Goal: Transaction & Acquisition: Purchase product/service

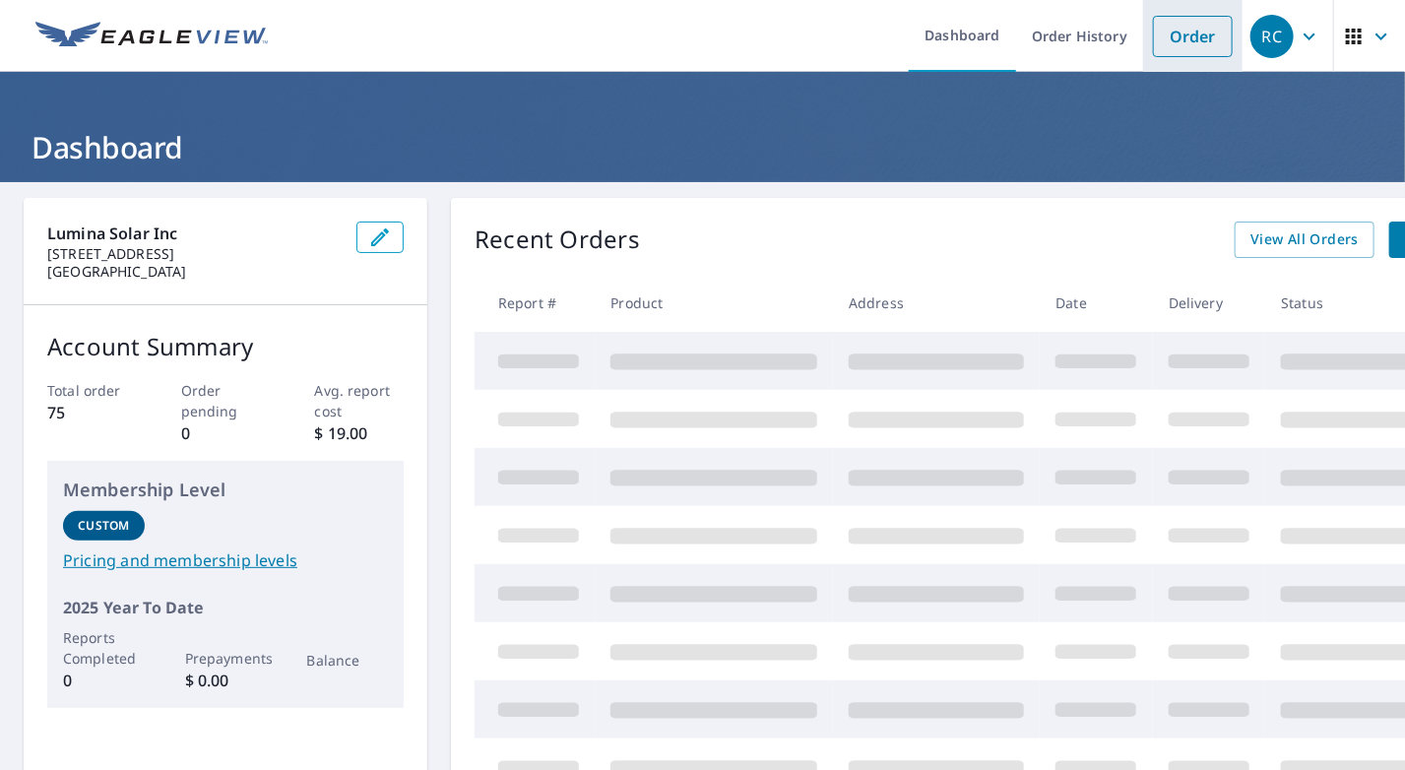
click at [1191, 32] on link "Order" at bounding box center [1193, 36] width 80 height 41
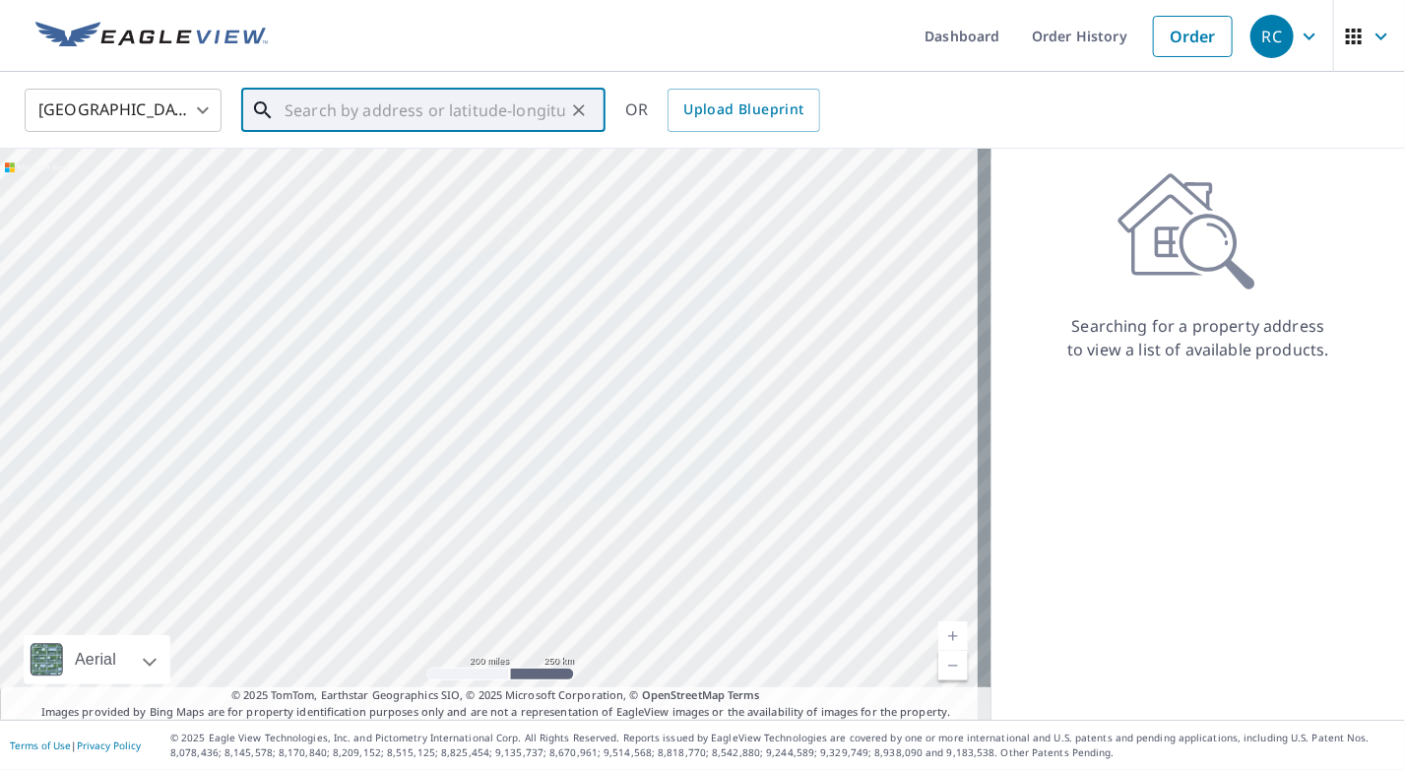
click at [456, 100] on input "text" at bounding box center [425, 110] width 281 height 55
paste input "[STREET_ADDRESS]"
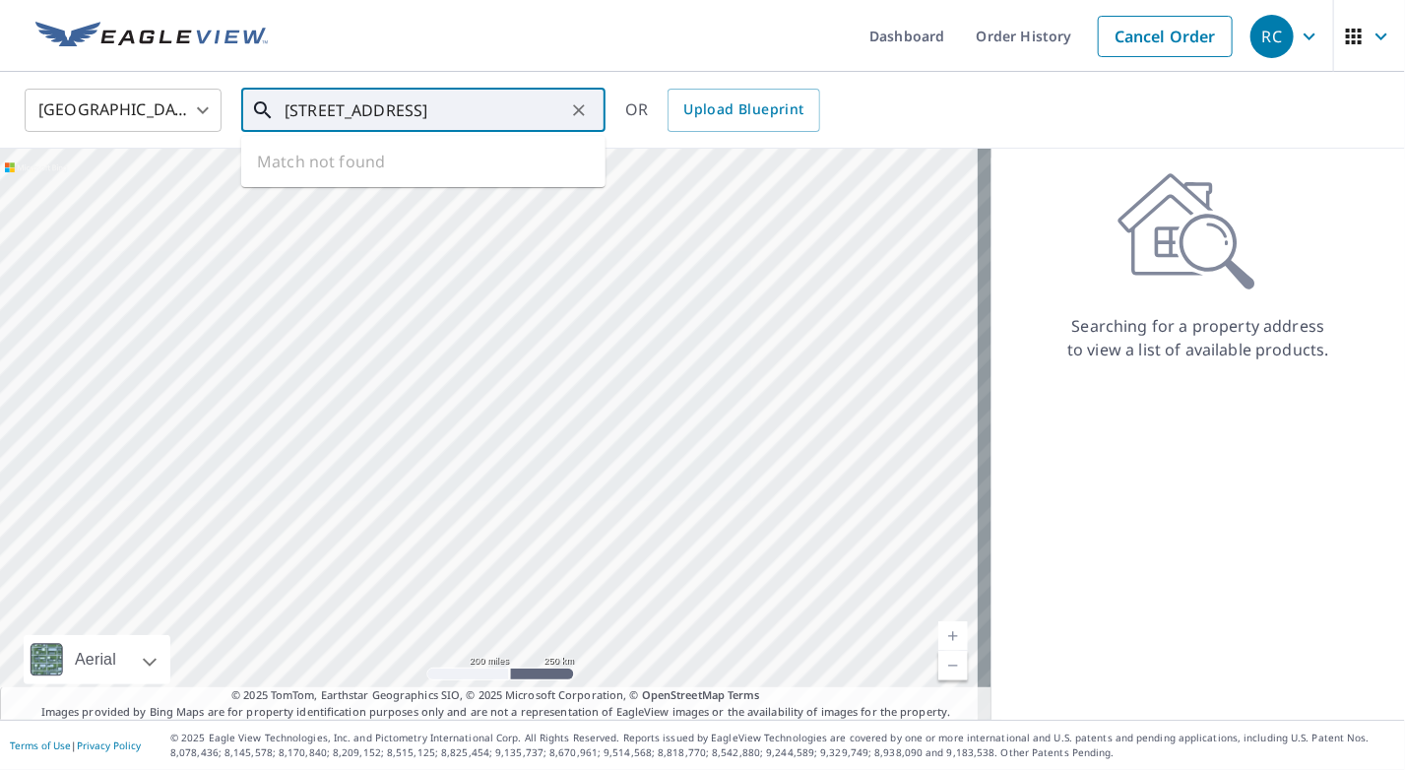
scroll to position [0, 34]
type input "[STREET_ADDRESS]"
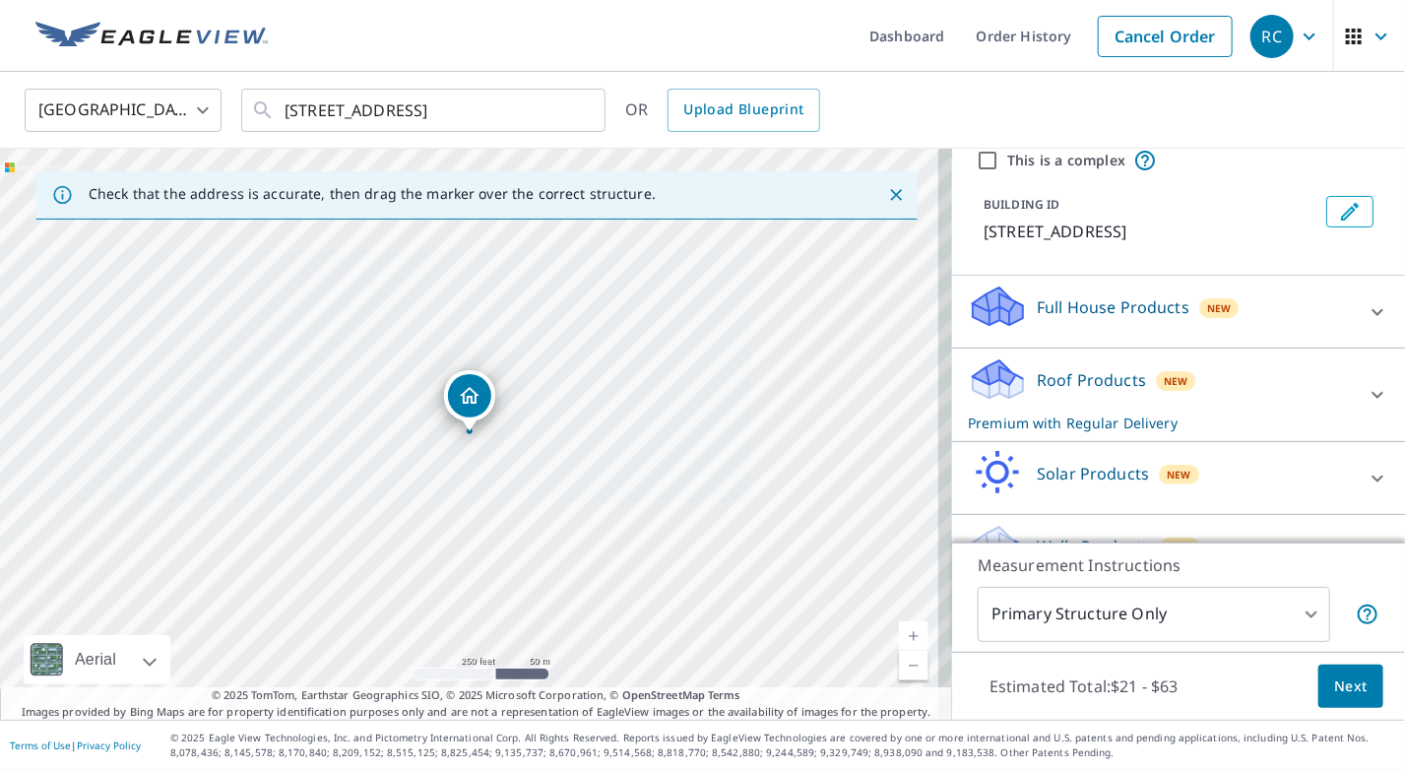
scroll to position [118, 0]
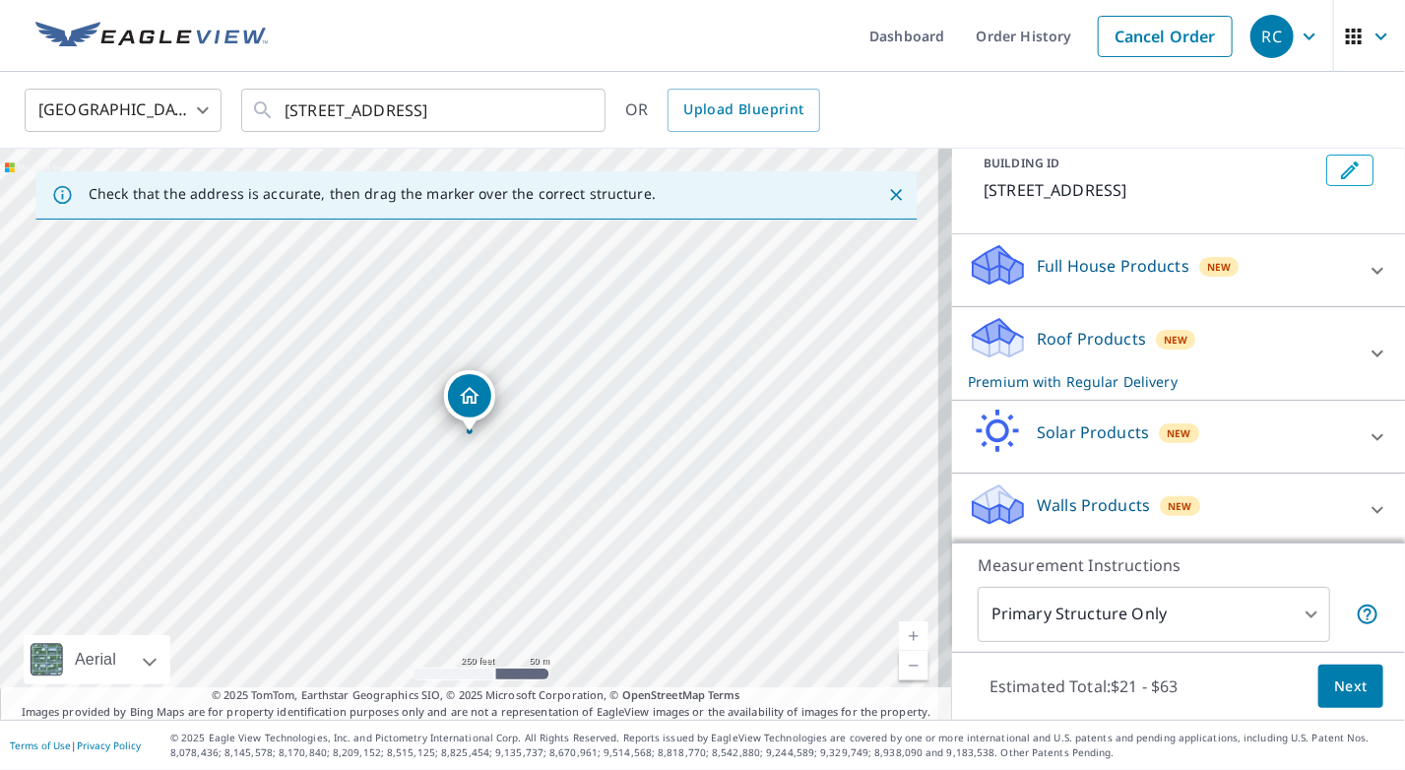
click at [1065, 438] on p "Solar Products" at bounding box center [1093, 432] width 112 height 24
click at [1097, 352] on div "Roof Products New Premium with Regular Delivery" at bounding box center [1161, 353] width 386 height 77
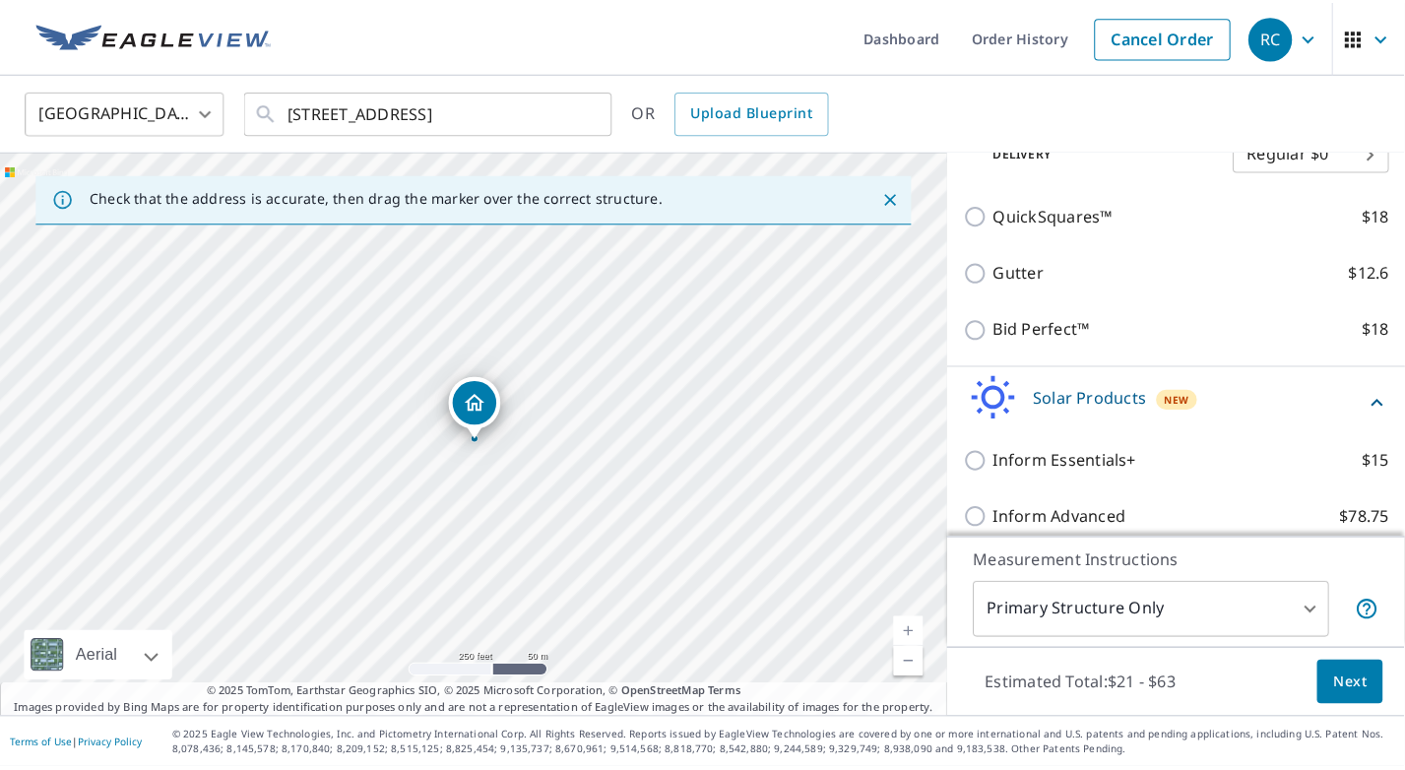
scroll to position [315, 0]
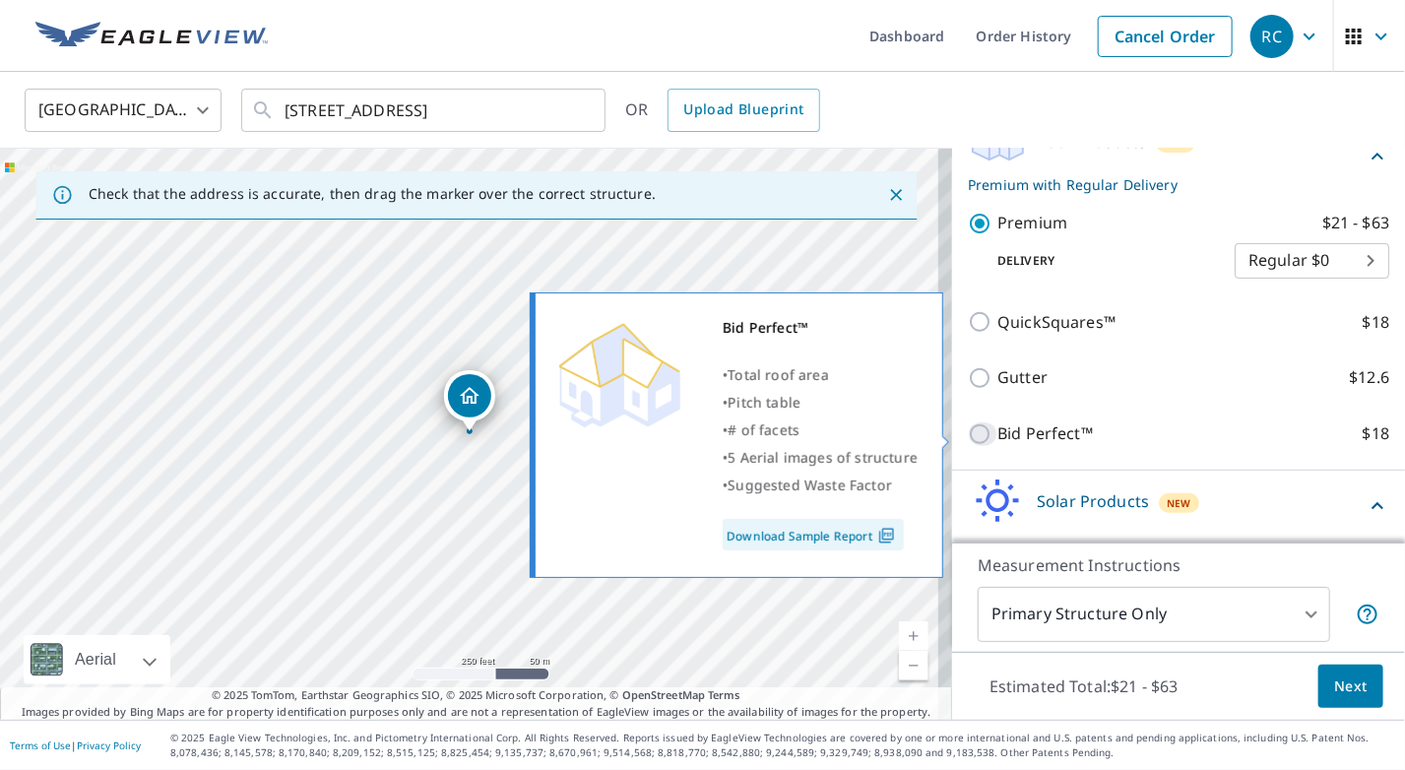
click at [968, 438] on input "Bid Perfect™ $18" at bounding box center [983, 434] width 30 height 24
checkbox input "true"
checkbox input "false"
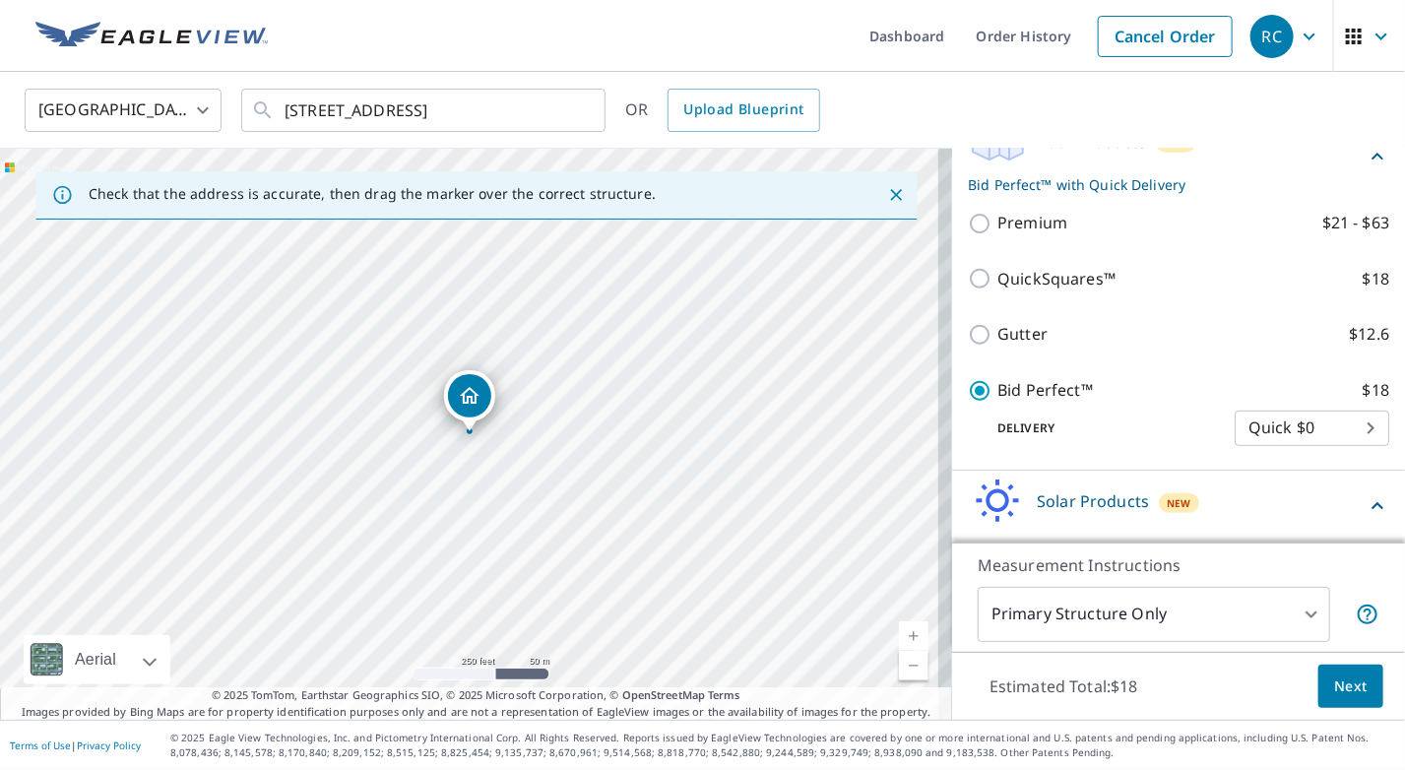
click at [1344, 698] on button "Next" at bounding box center [1350, 687] width 65 height 44
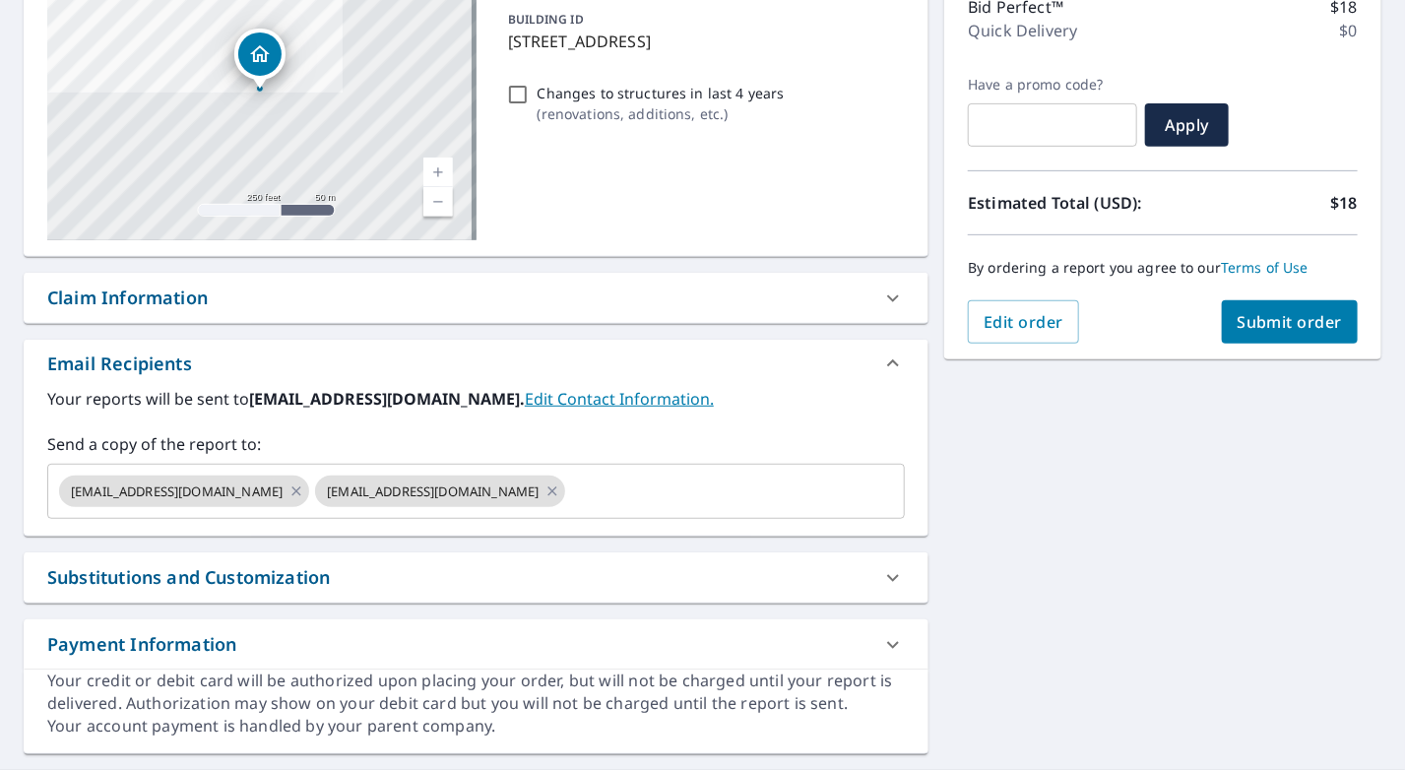
scroll to position [315, 0]
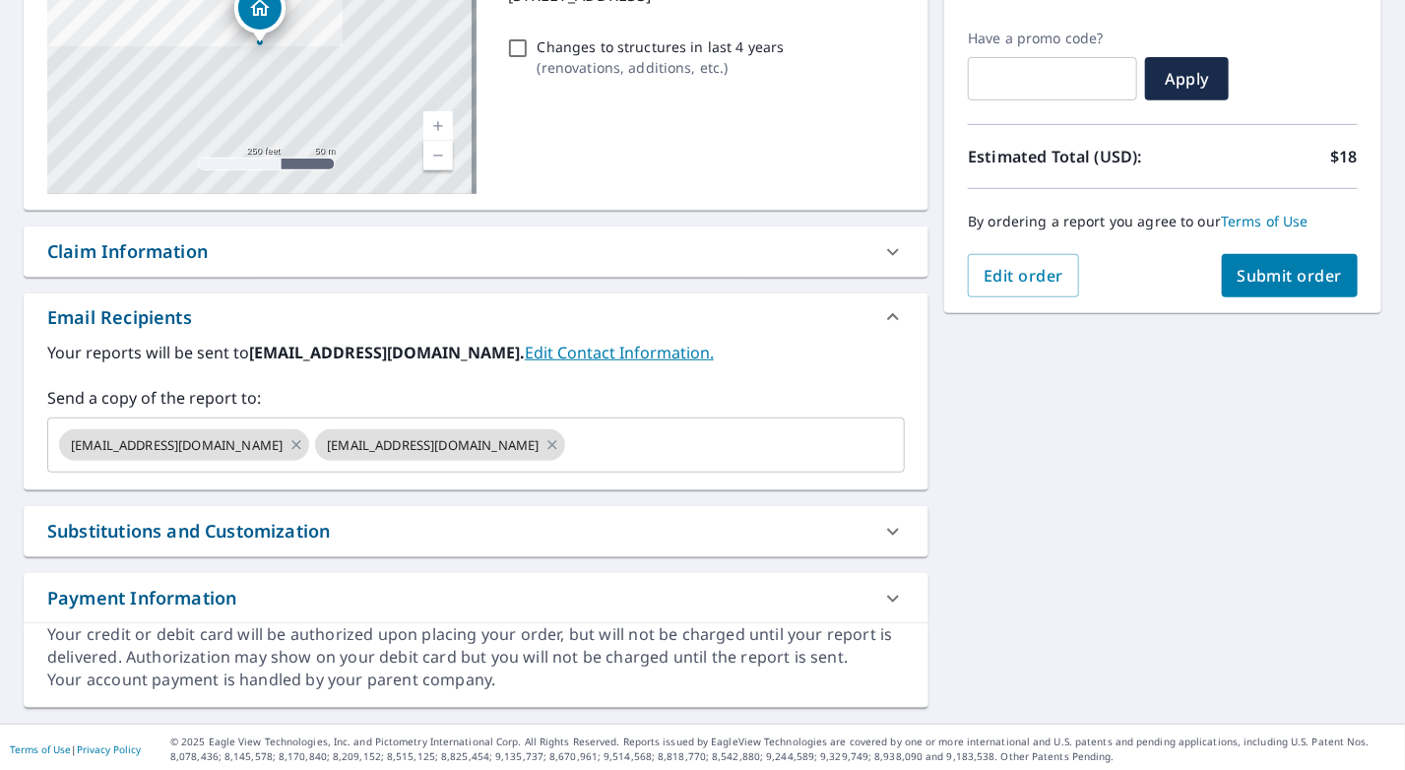
click at [1250, 276] on span "Submit order" at bounding box center [1290, 276] width 105 height 22
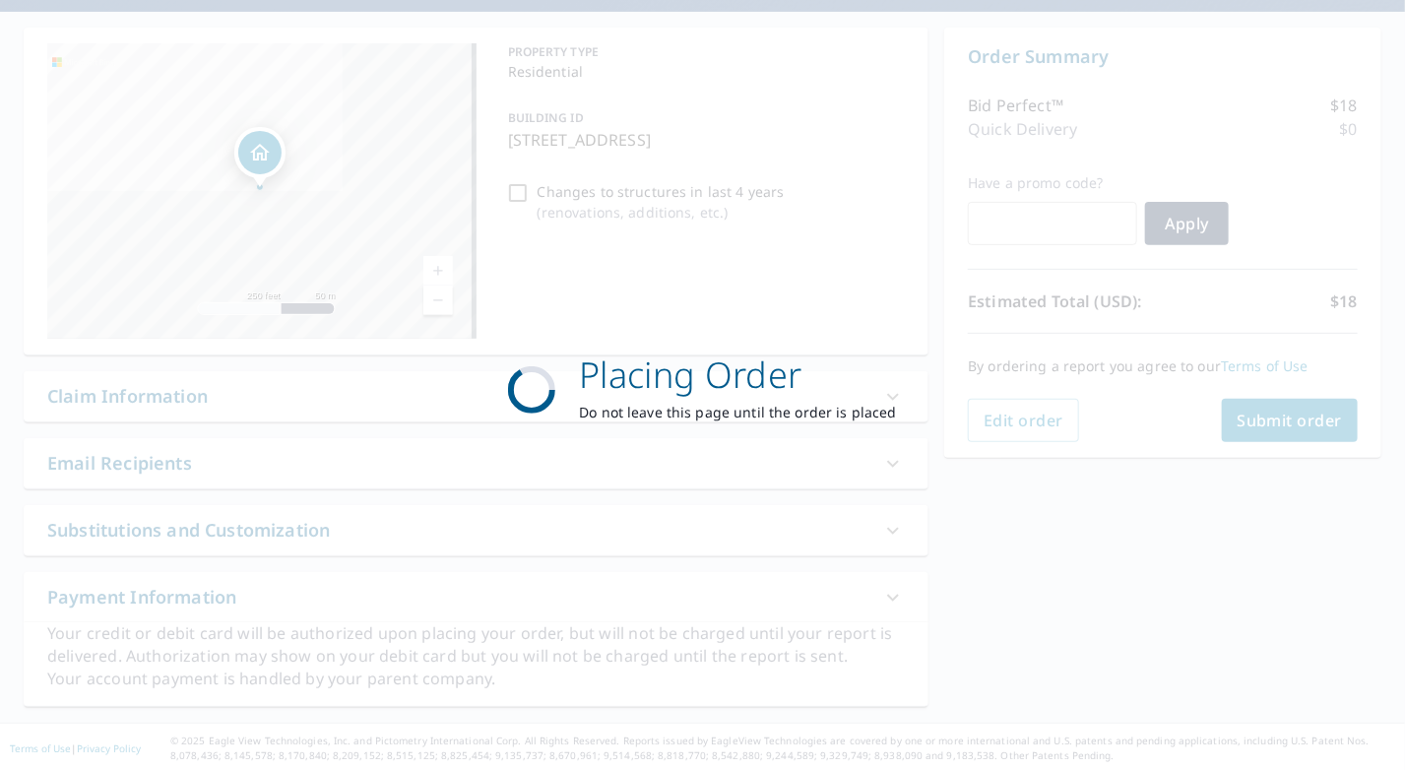
scroll to position [169, 0]
